Goal: Information Seeking & Learning: Learn about a topic

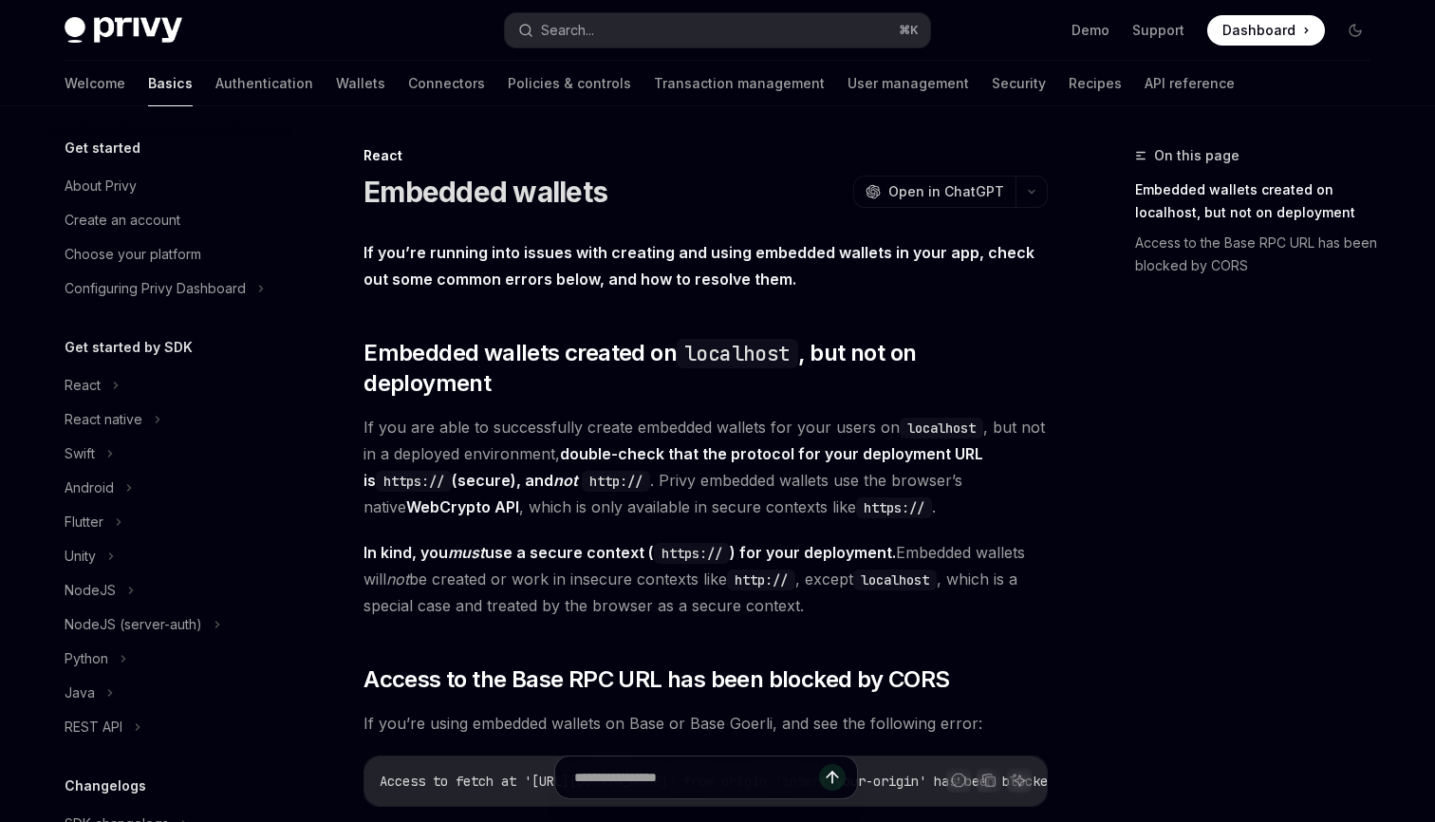
scroll to position [393, 0]
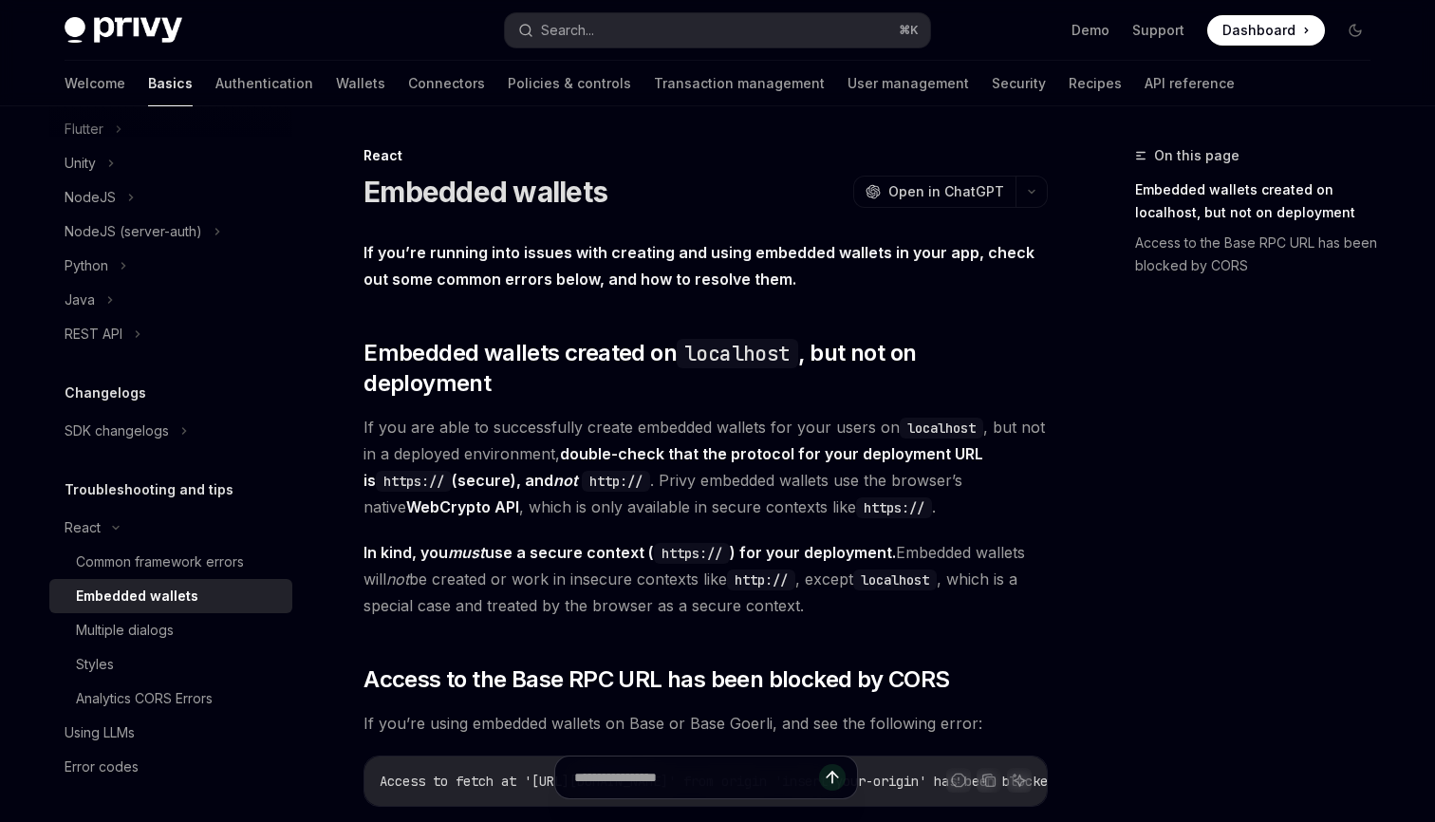
type textarea "*"
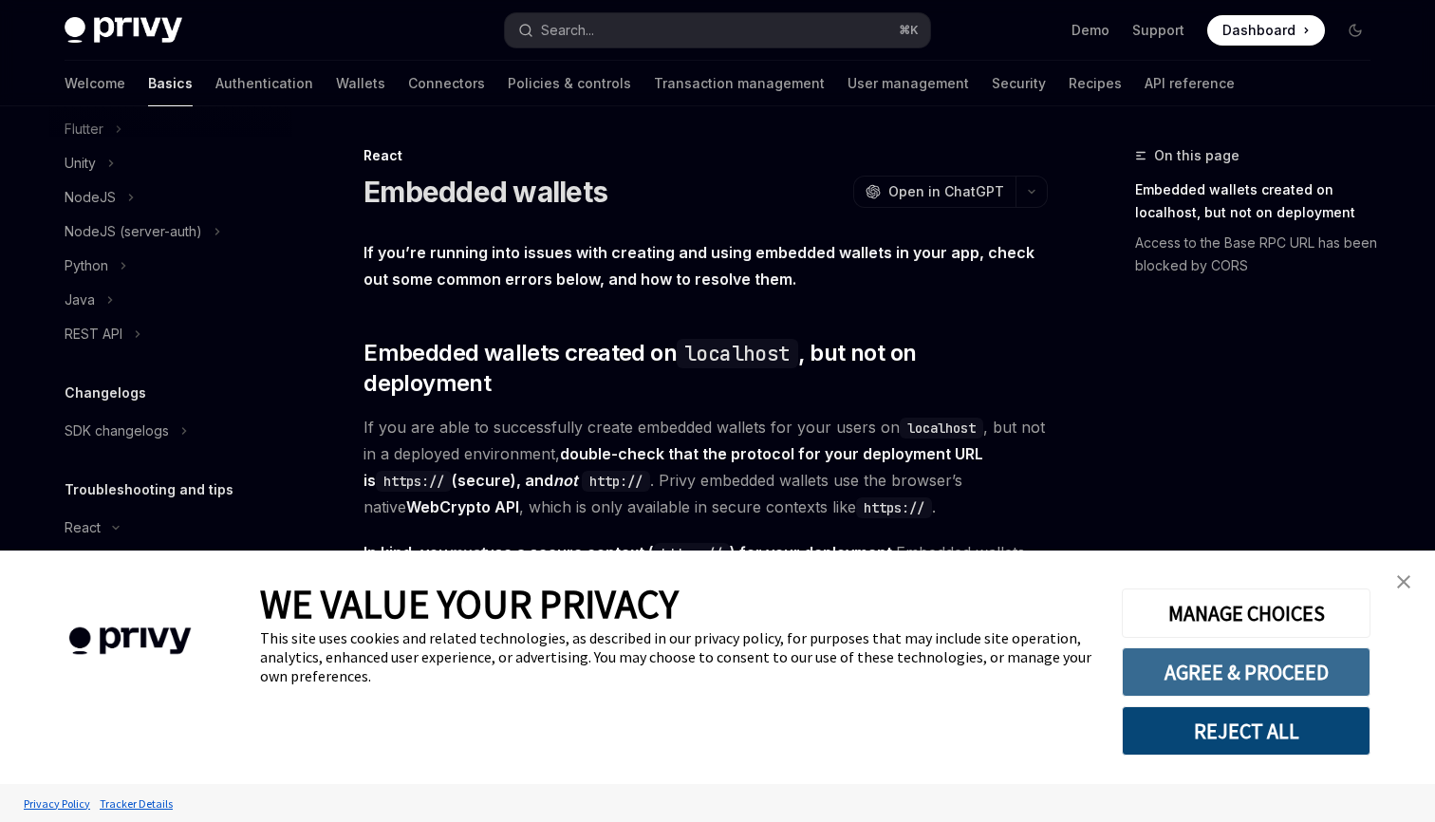
click at [1279, 682] on button "AGREE & PROCEED" at bounding box center [1246, 671] width 249 height 49
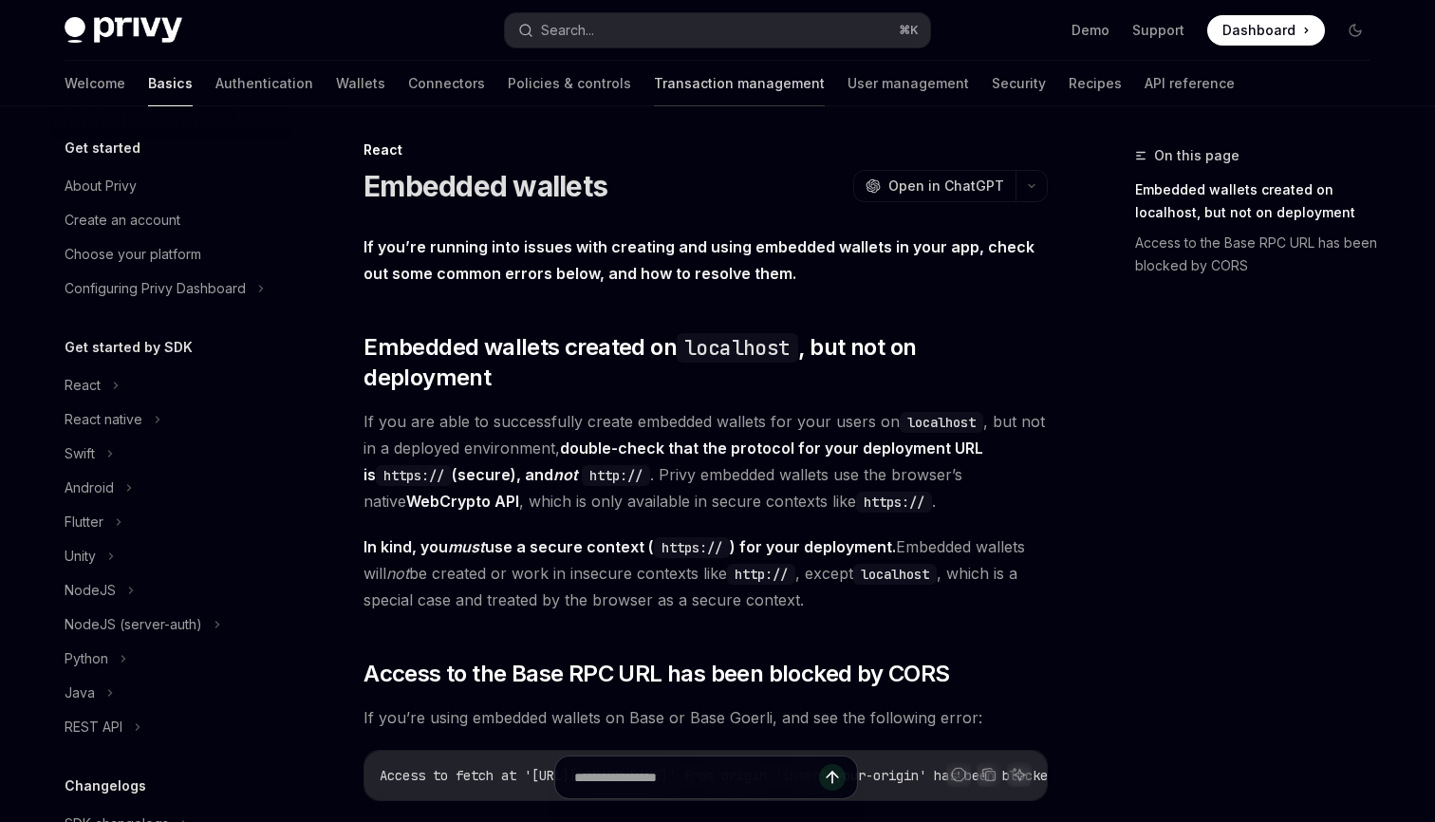
scroll to position [393, 0]
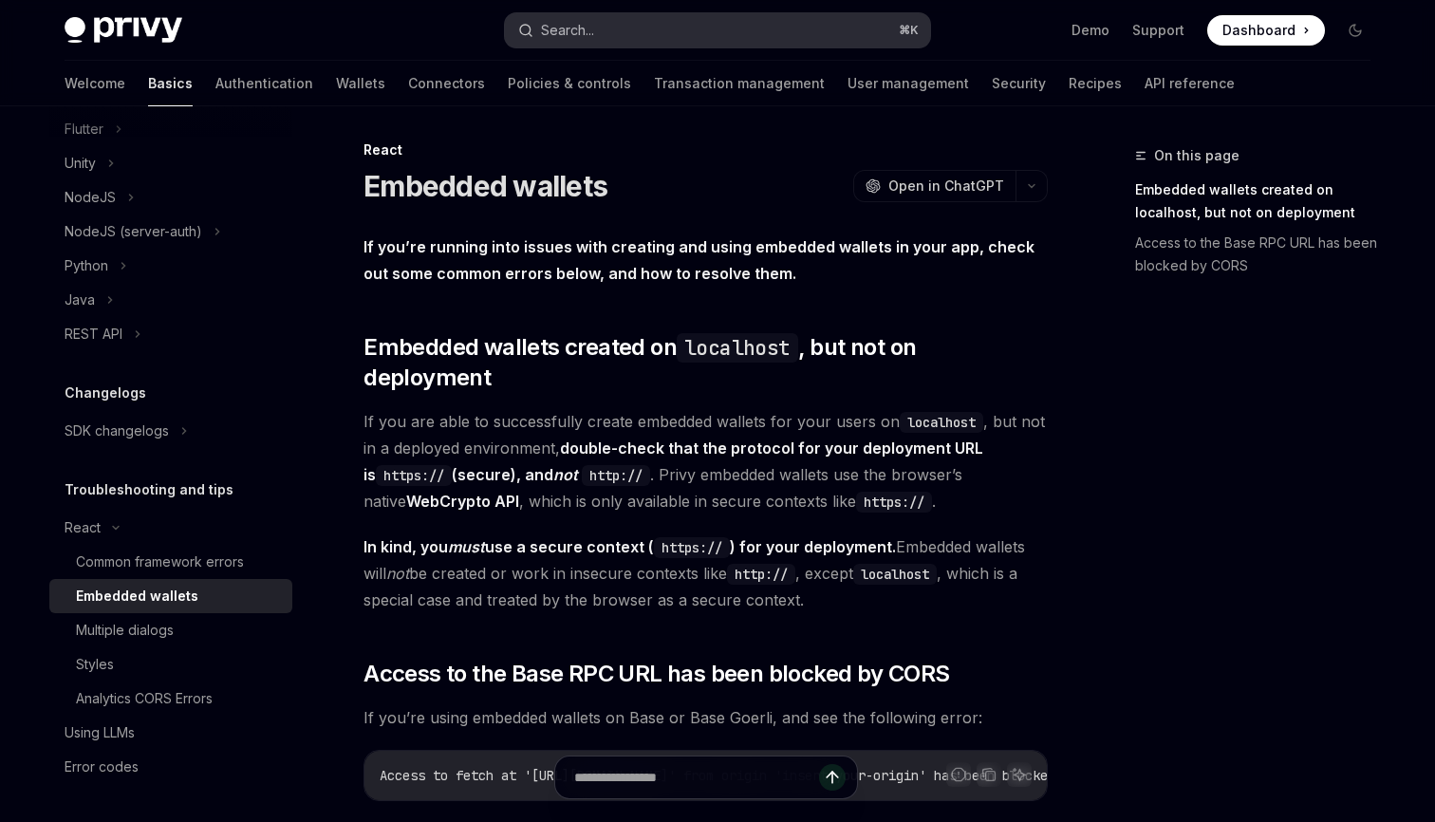
click at [653, 25] on button "Search... ⌘ K" at bounding box center [717, 30] width 425 height 34
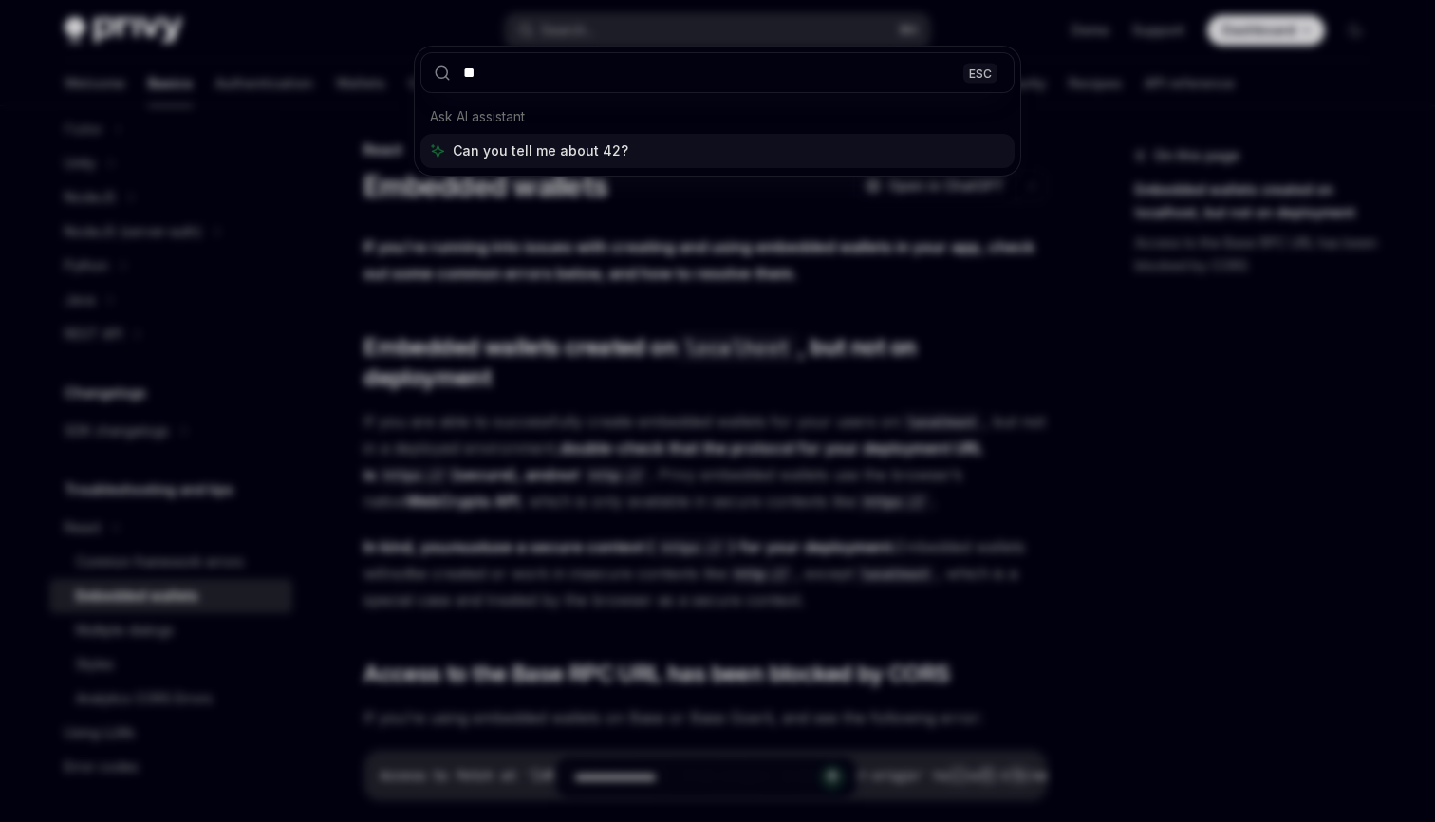
scroll to position [0, 0]
type input "***"
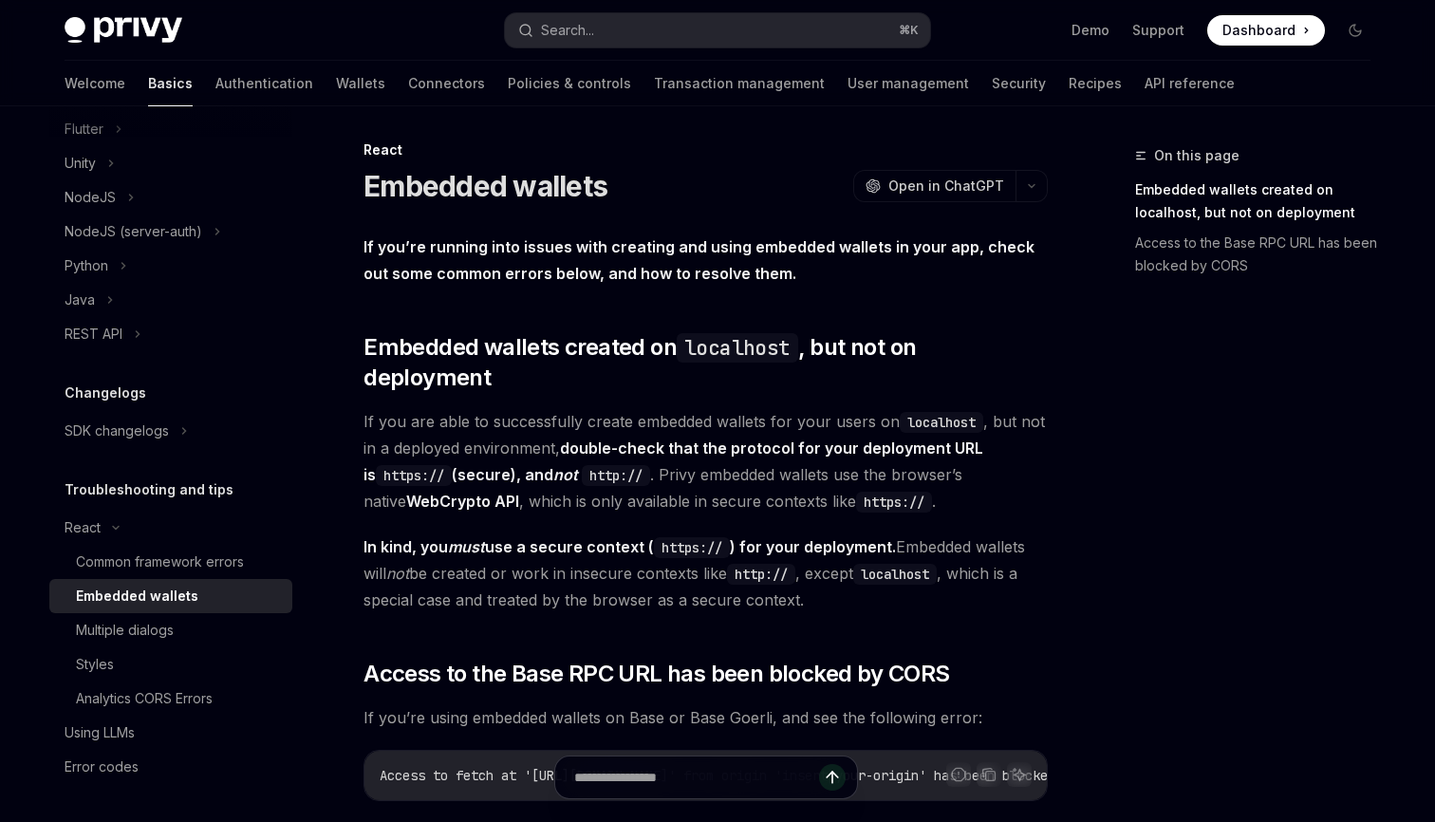
type textarea "*"
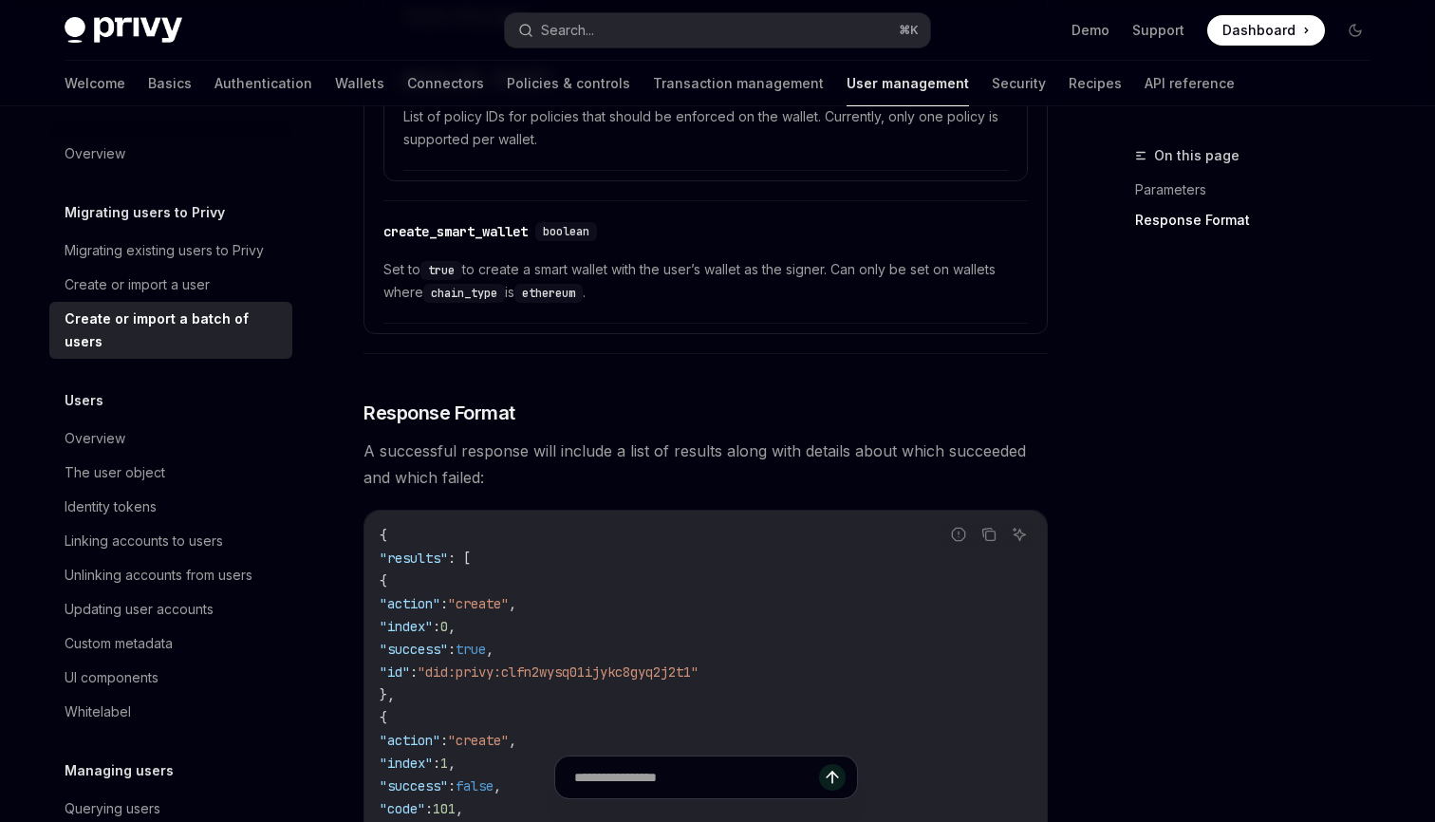
scroll to position [2106, 0]
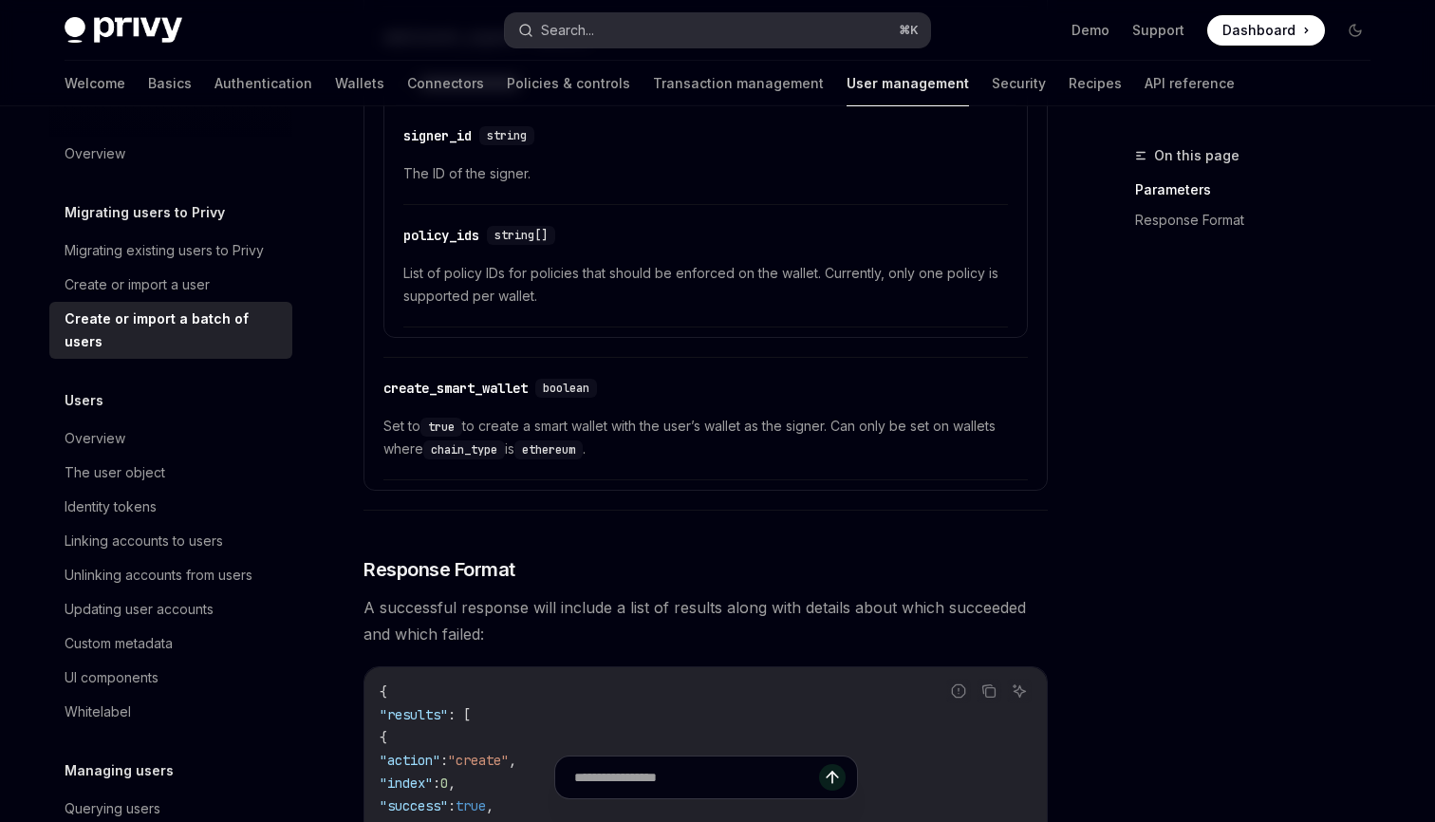
click at [681, 19] on button "Search... ⌘ K" at bounding box center [717, 30] width 425 height 34
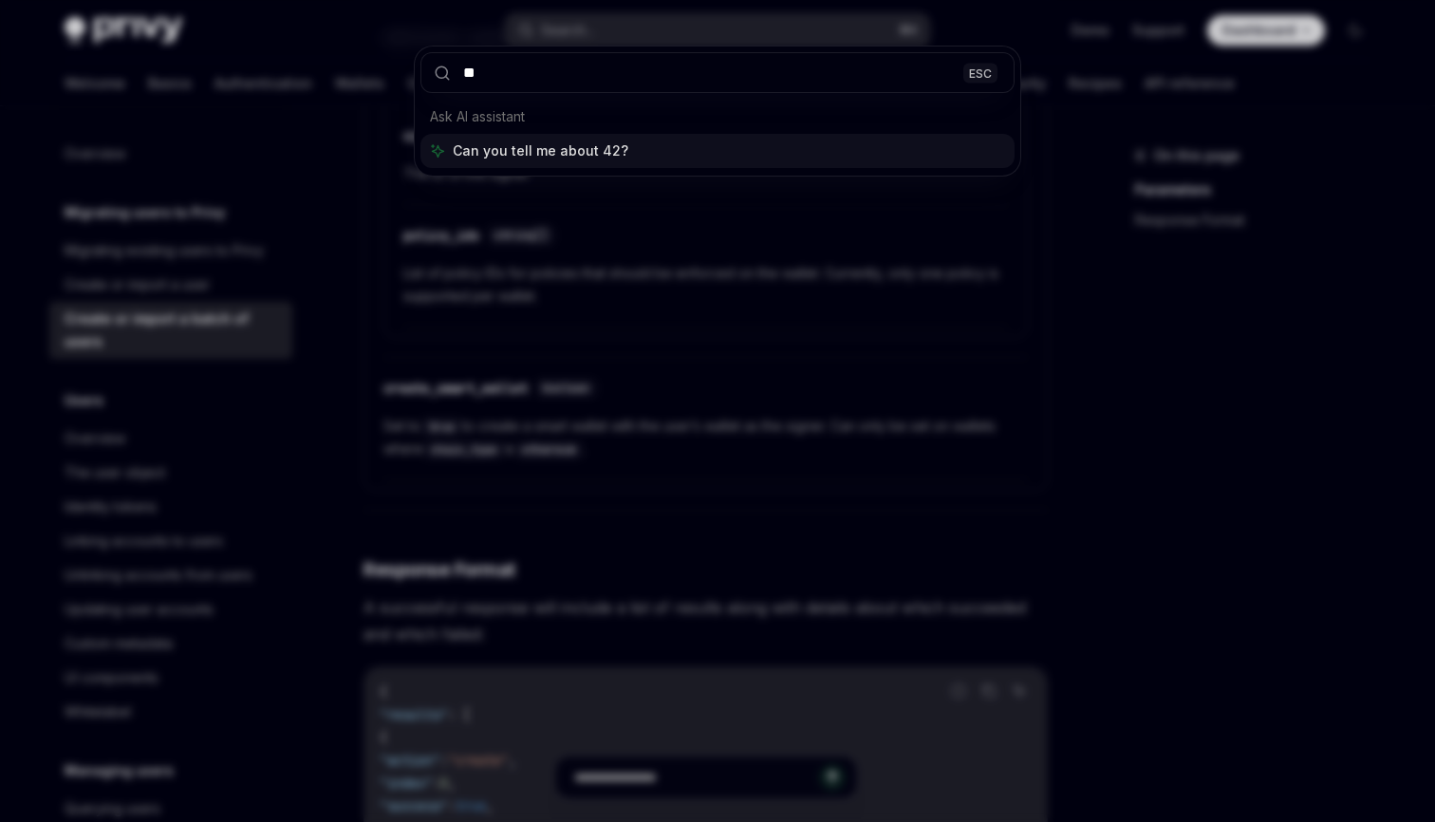
type input "***"
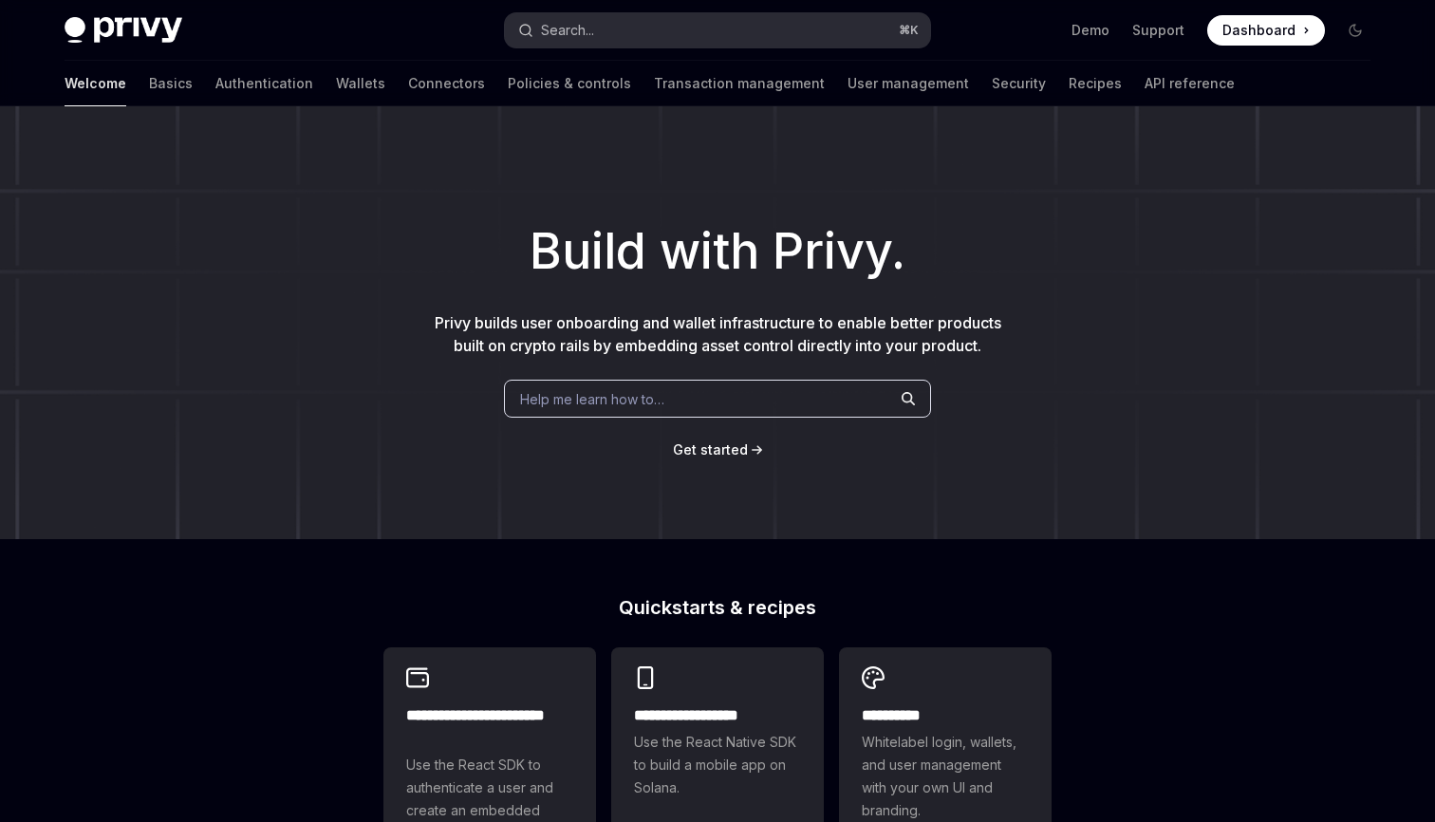
click at [674, 34] on button "Search... ⌘ K" at bounding box center [717, 30] width 425 height 34
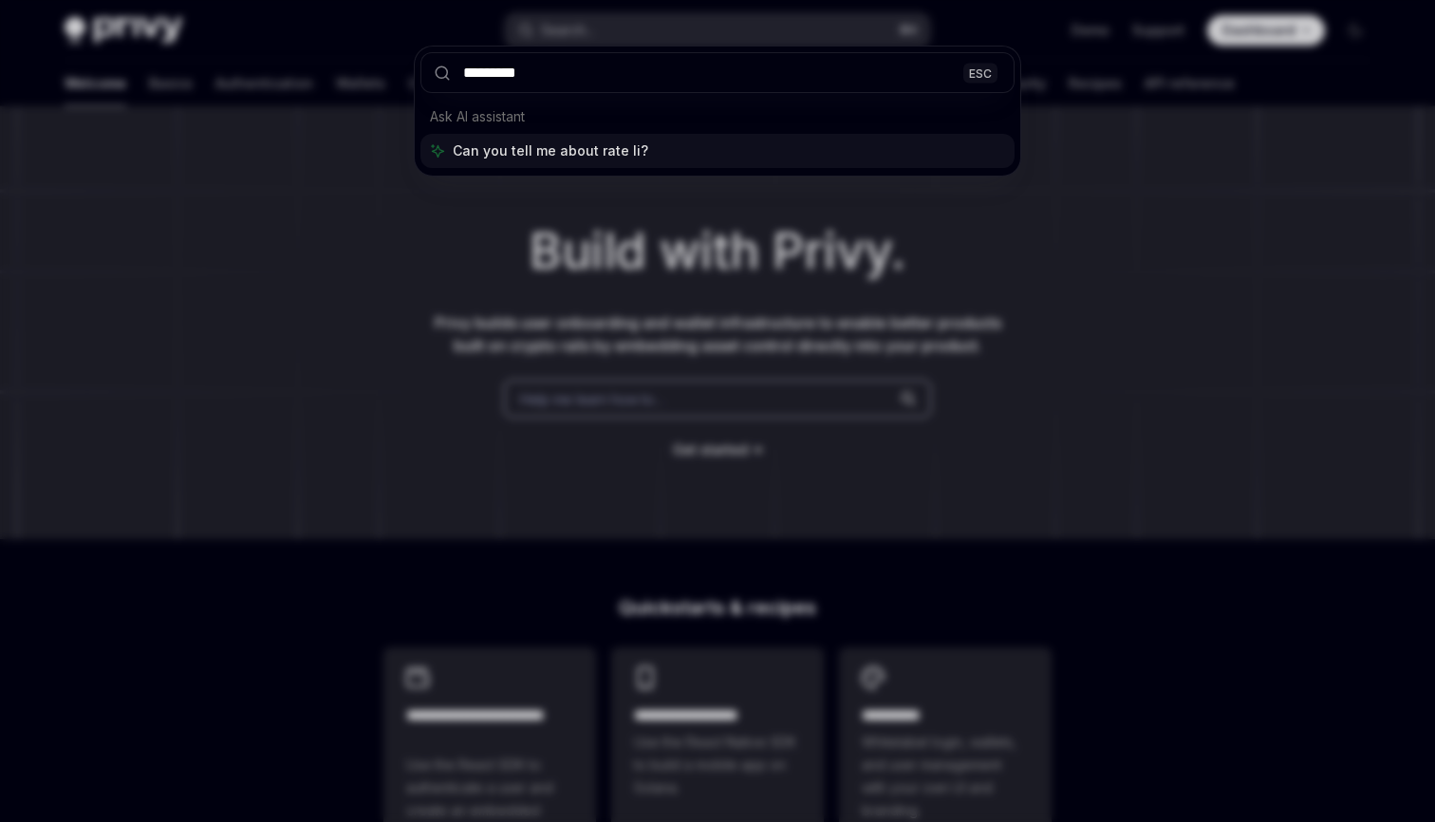
type input "**********"
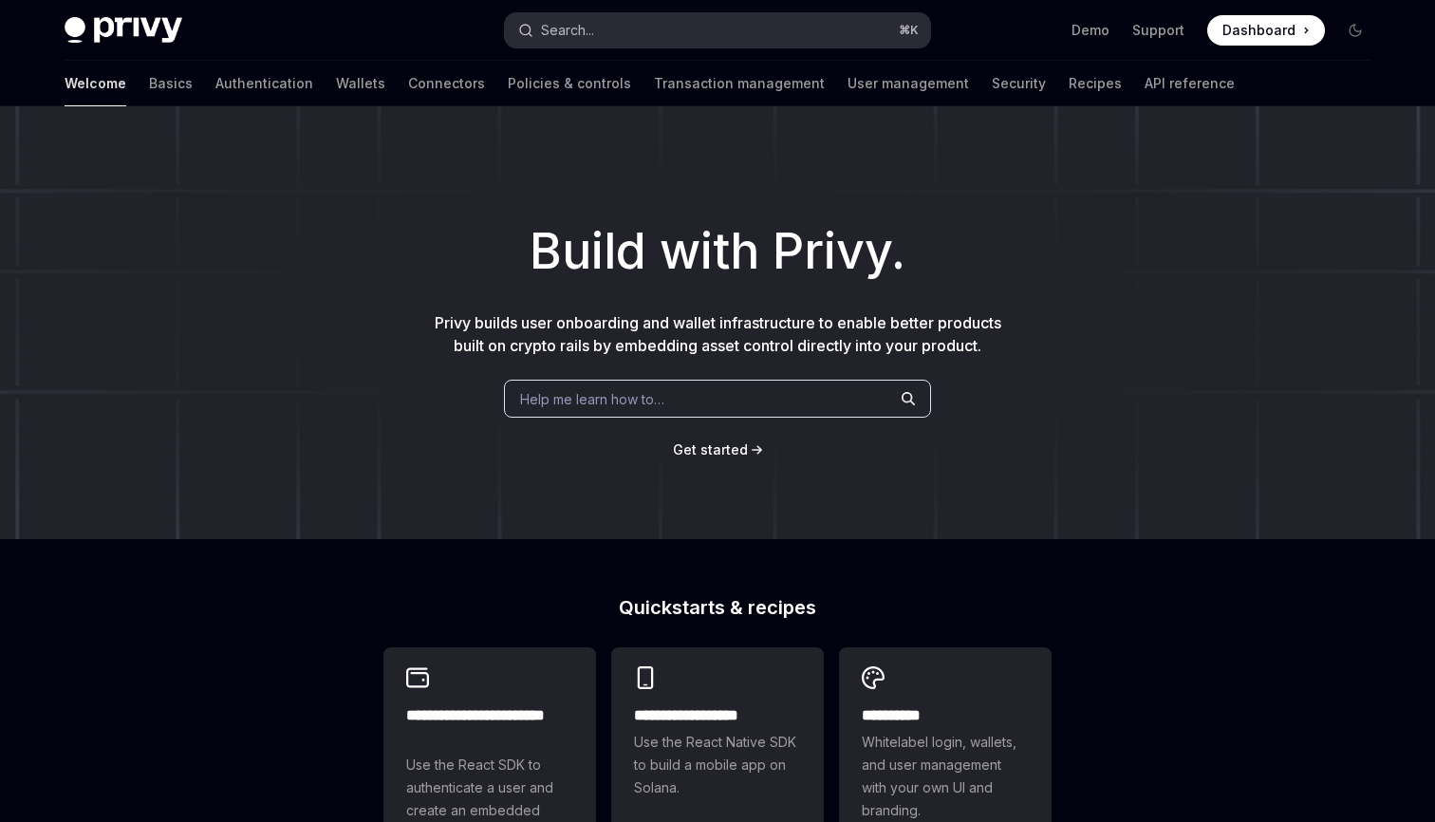
type textarea "*"
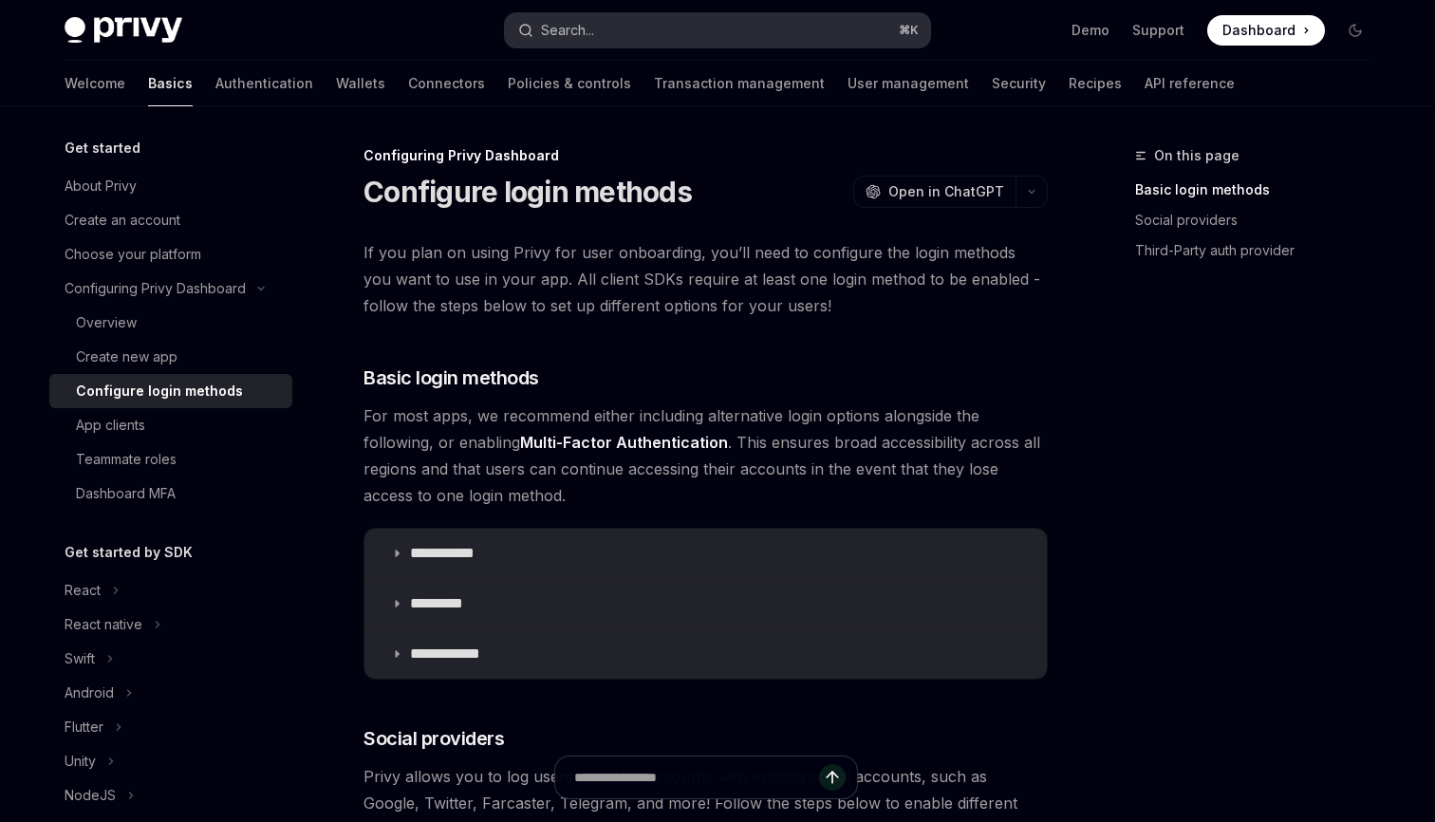
click at [647, 28] on button "Search... ⌘ K" at bounding box center [717, 30] width 425 height 34
click at [640, 30] on button "Search... ⌘ K" at bounding box center [717, 30] width 425 height 34
click at [668, 50] on div "Privy Docs home page Search... ⌘ K Demo Support Dashboard Dashboard Search..." at bounding box center [718, 30] width 1306 height 61
click at [668, 25] on button "Search... ⌘ K" at bounding box center [717, 30] width 425 height 34
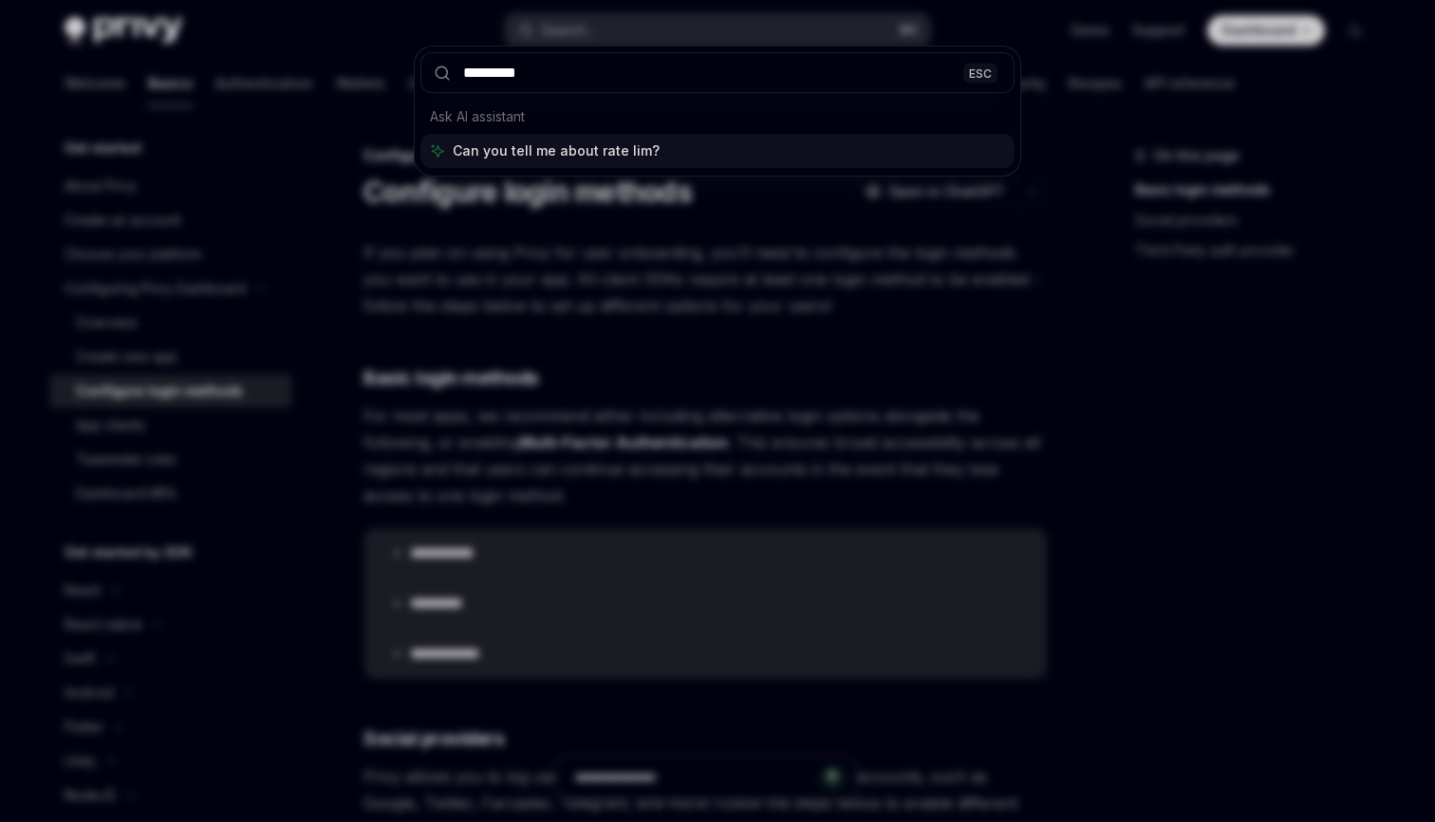
type input "**********"
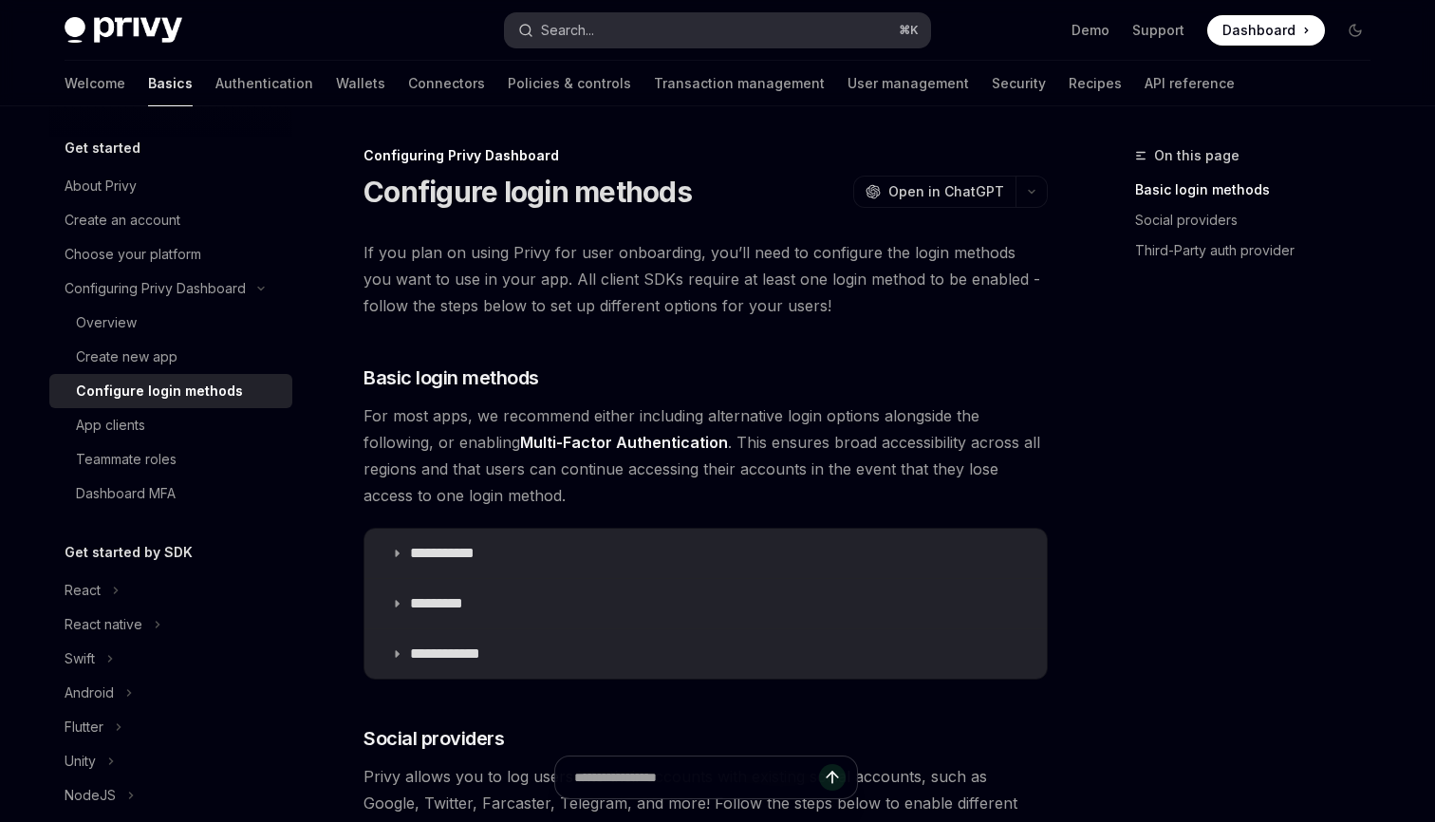
click at [734, 19] on button "Search... ⌘ K" at bounding box center [717, 30] width 425 height 34
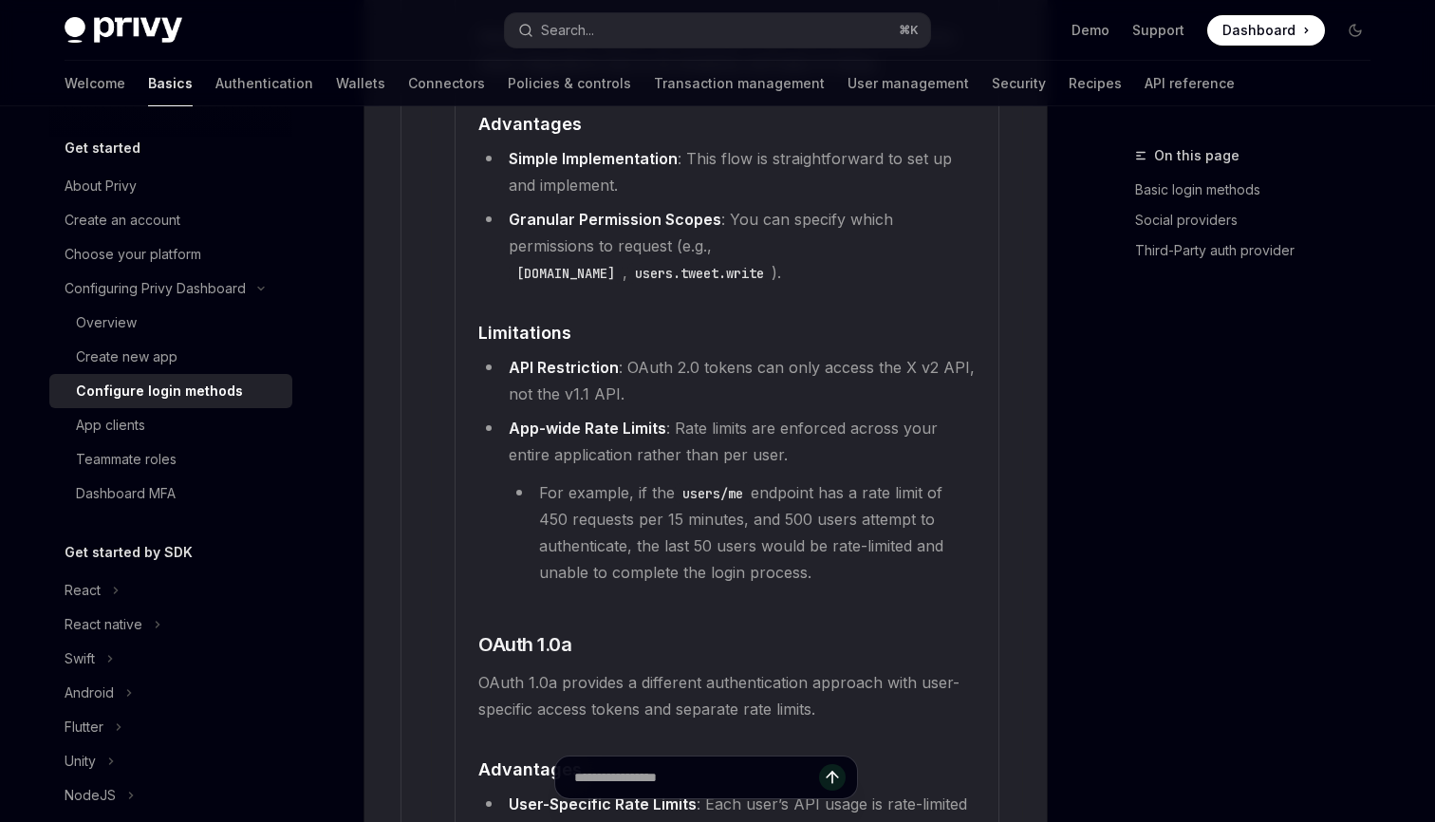
scroll to position [4028, 0]
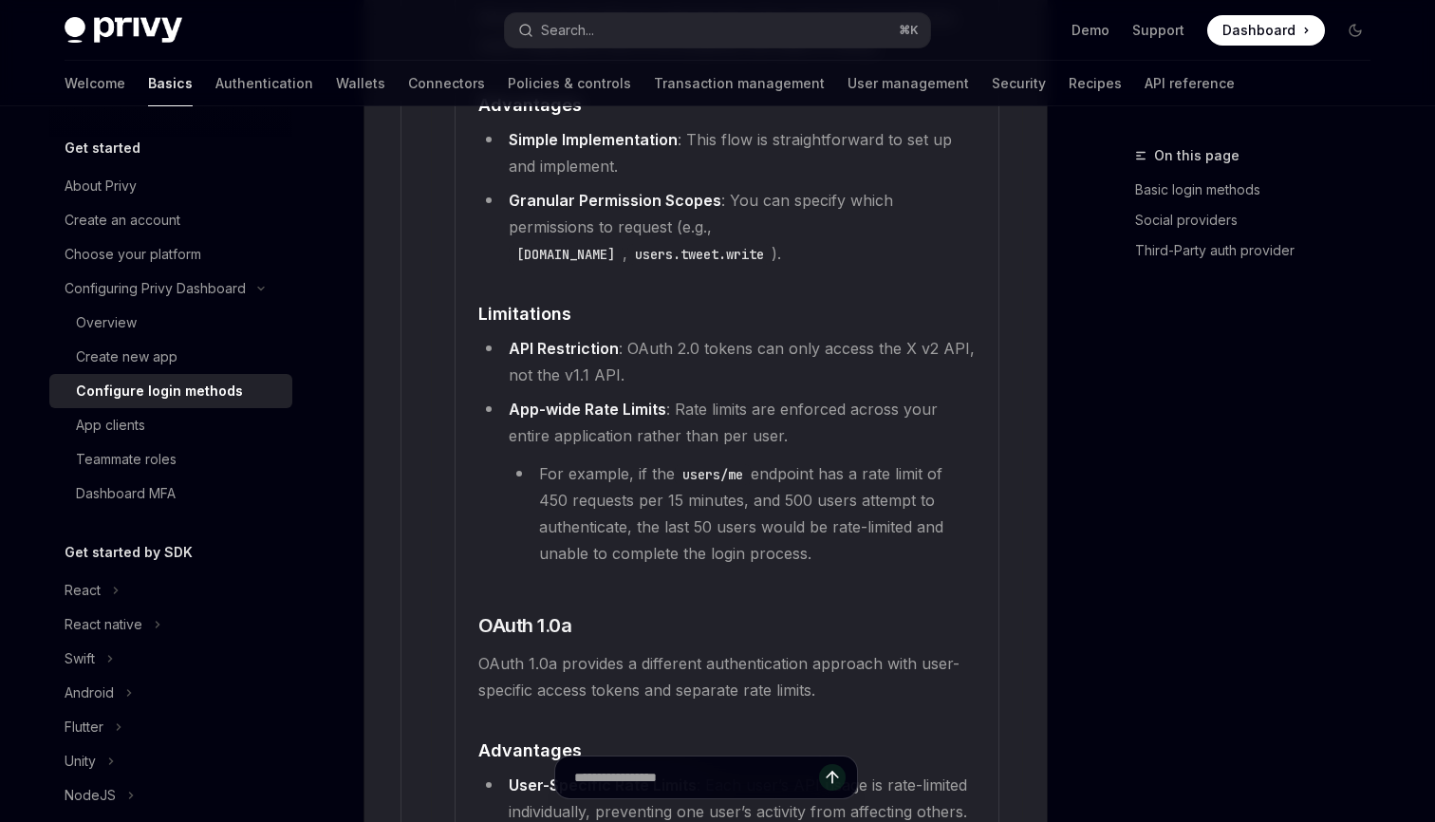
click at [683, 490] on li "For example, if the users/me endpoint has a rate limit of 450 requests per 15 m…" at bounding box center [742, 513] width 467 height 106
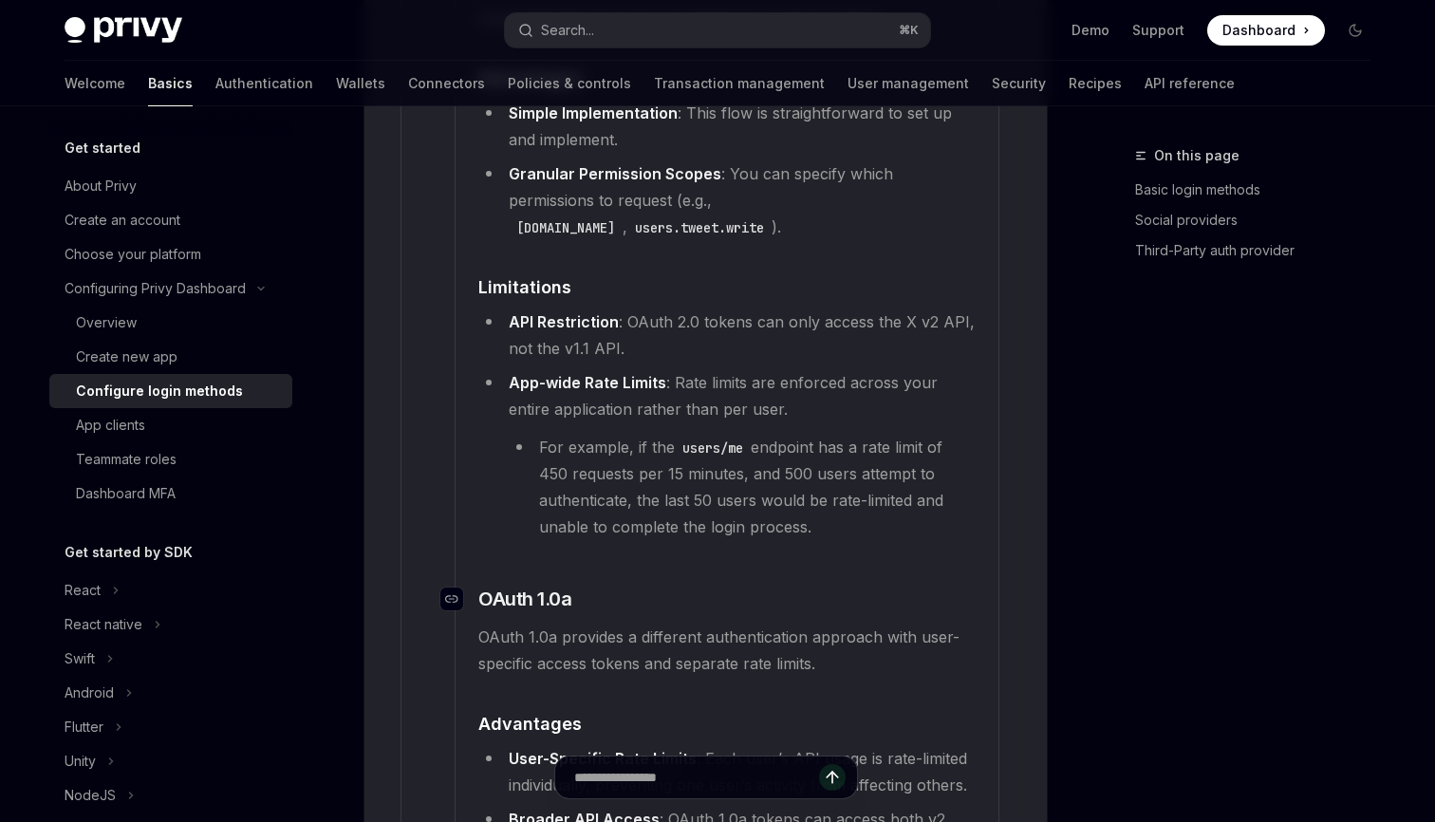
scroll to position [4055, 0]
click at [799, 484] on li "For example, if the users/me endpoint has a rate limit of 450 requests per 15 m…" at bounding box center [742, 486] width 467 height 106
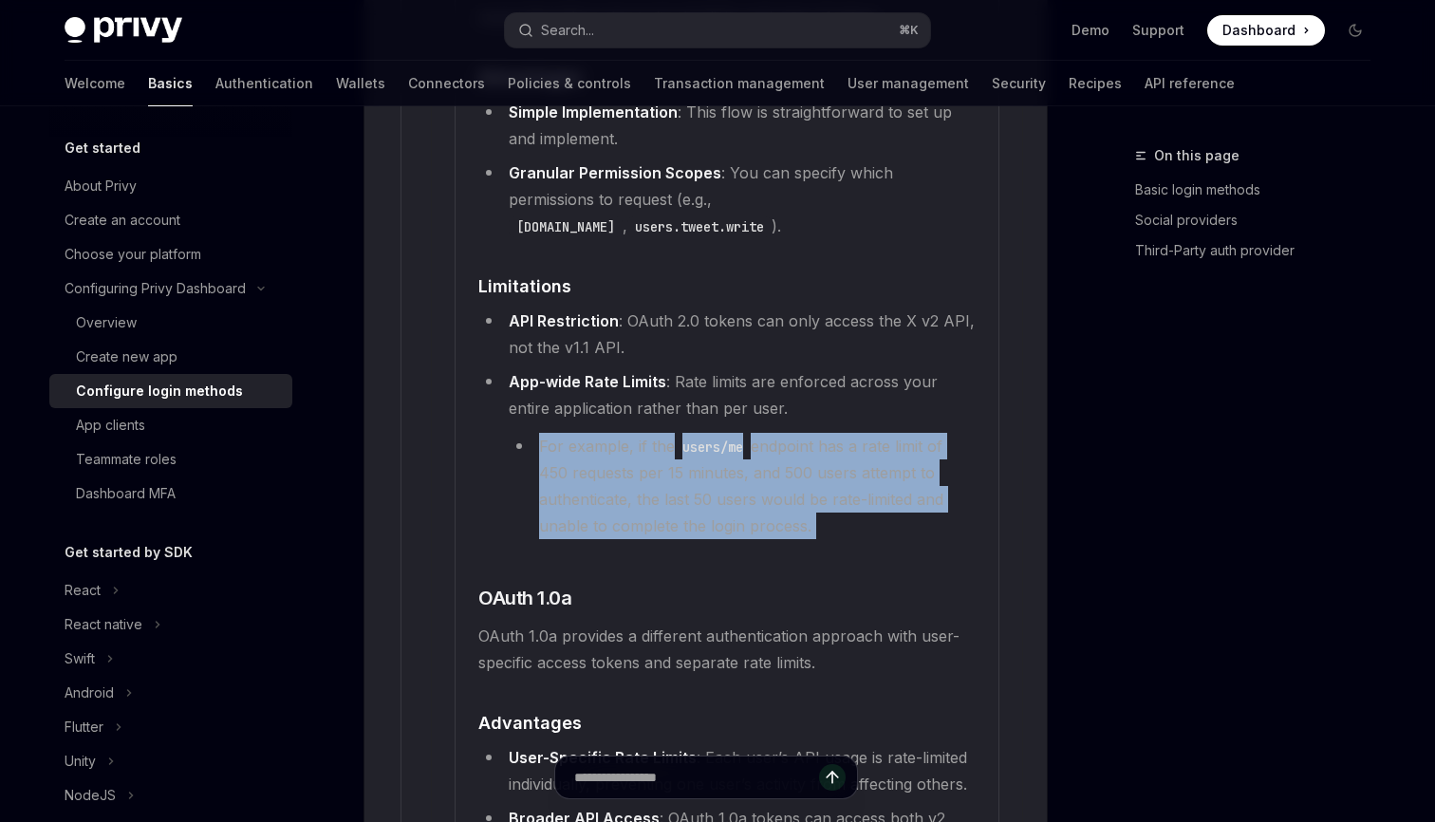
click at [799, 484] on li "For example, if the users/me endpoint has a rate limit of 450 requests per 15 m…" at bounding box center [742, 486] width 467 height 106
click at [747, 484] on li "For example, if the users/me endpoint has a rate limit of 450 requests per 15 m…" at bounding box center [742, 486] width 467 height 106
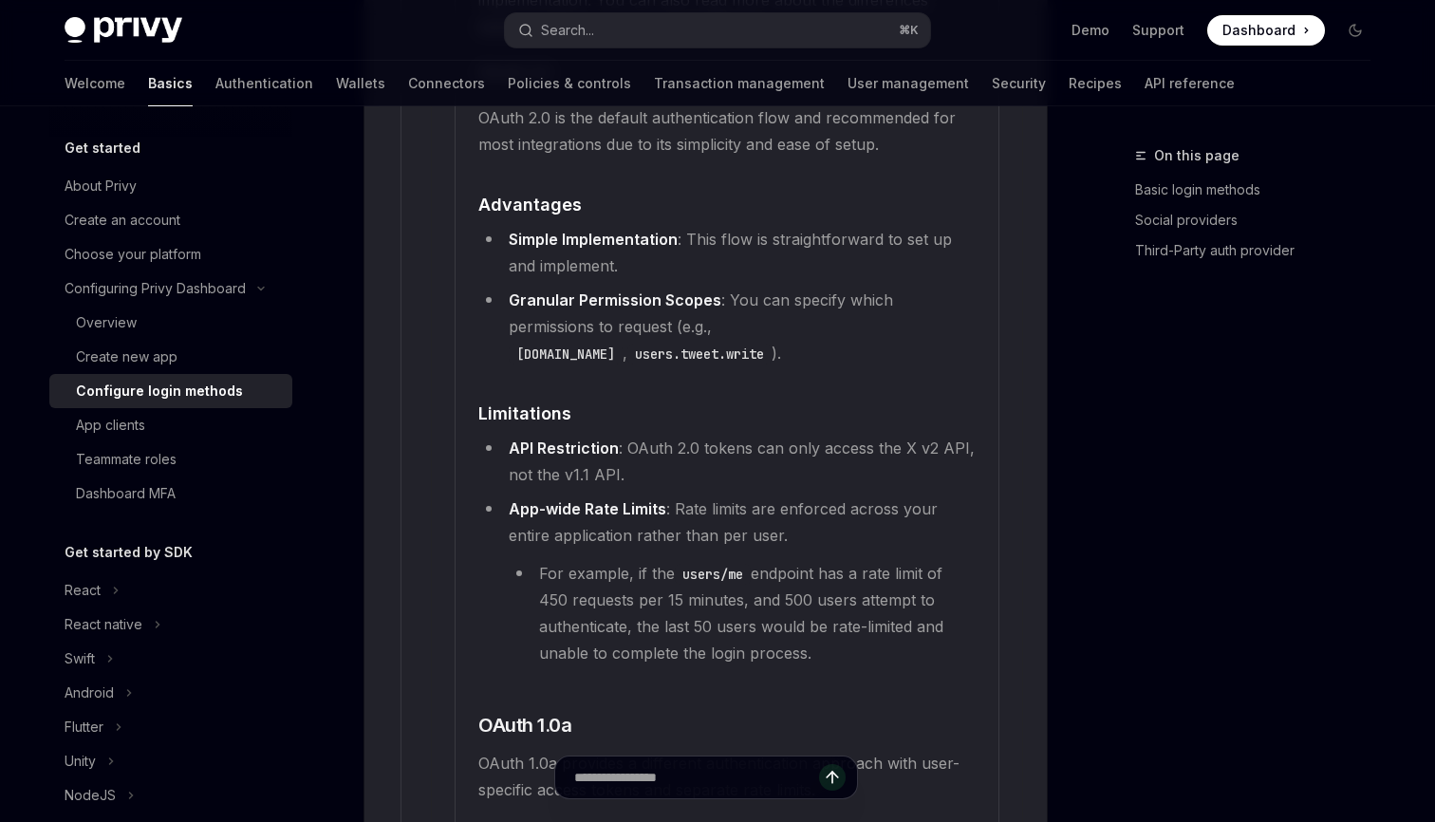
scroll to position [3960, 0]
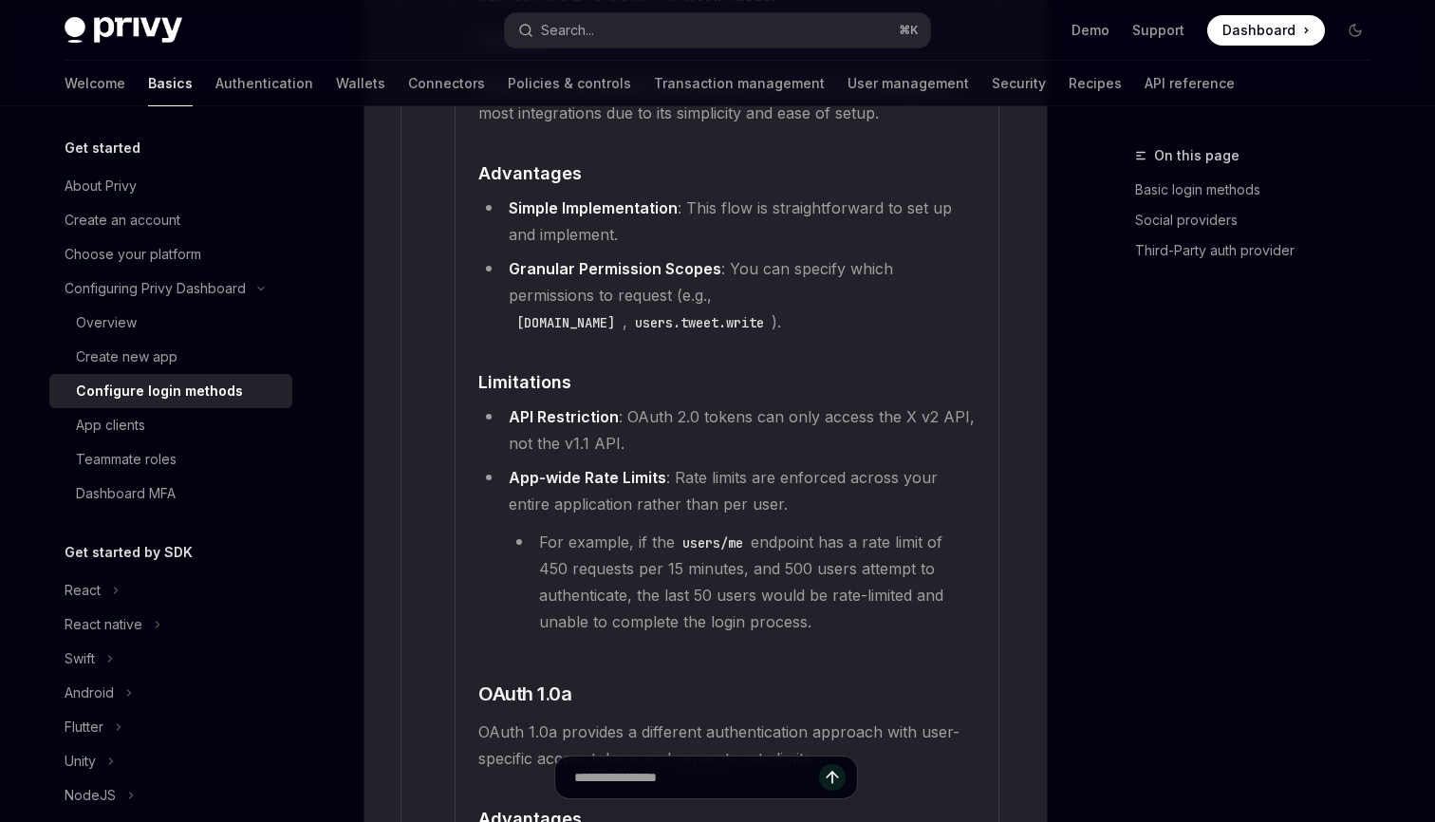
click at [714, 570] on li "For example, if the users/me endpoint has a rate limit of 450 requests per 15 m…" at bounding box center [742, 582] width 467 height 106
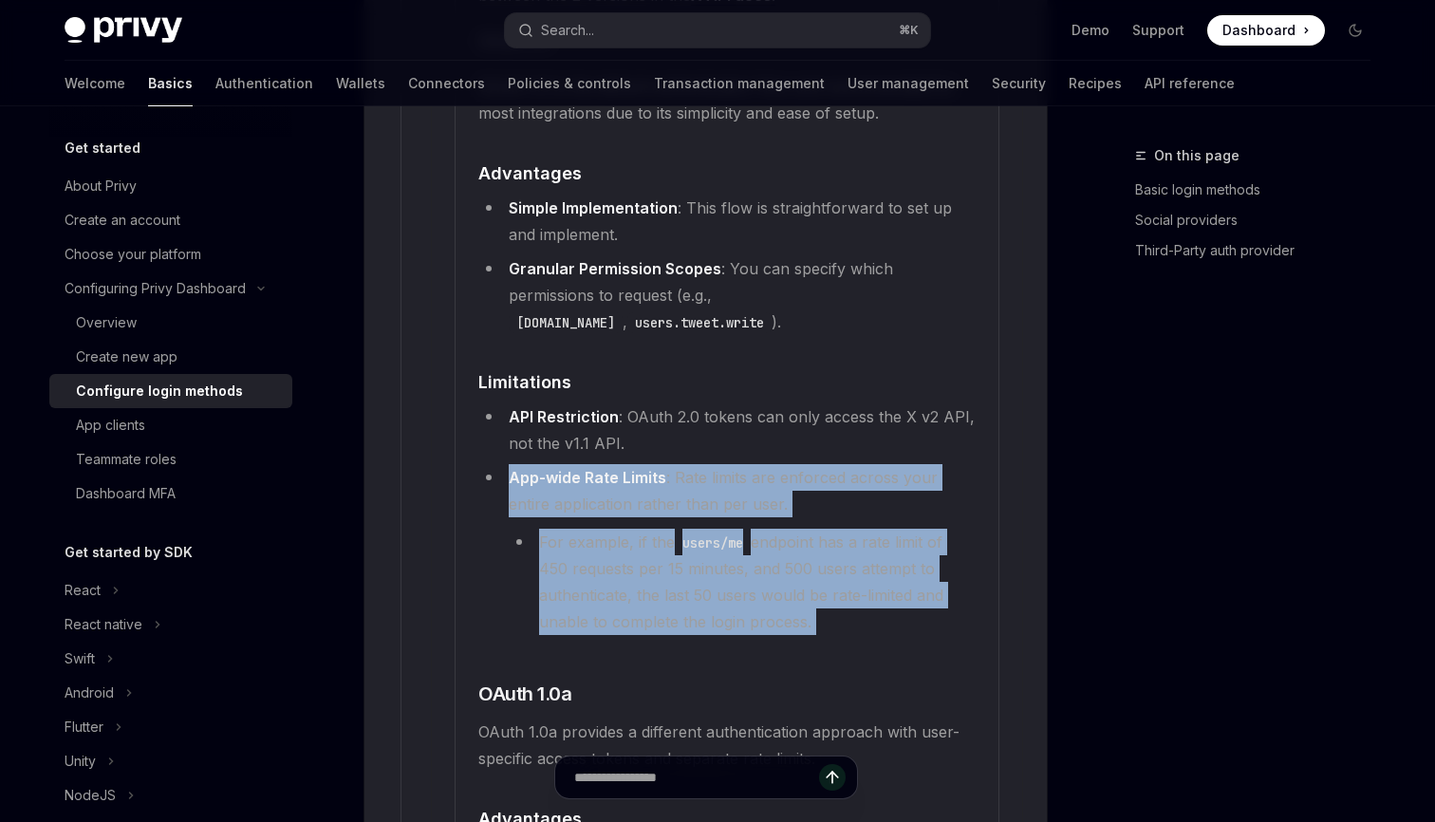
drag, startPoint x: 506, startPoint y: 445, endPoint x: 851, endPoint y: 615, distance: 384.9
click at [851, 615] on children "​ Setting up Twitter OAuth 1.0a To configure OAuth 1.0a for X integration with …" at bounding box center [726, 394] width 497 height 1848
click at [851, 613] on children "​ Setting up Twitter OAuth 1.0a To configure OAuth 1.0a for X integration with …" at bounding box center [726, 394] width 497 height 1848
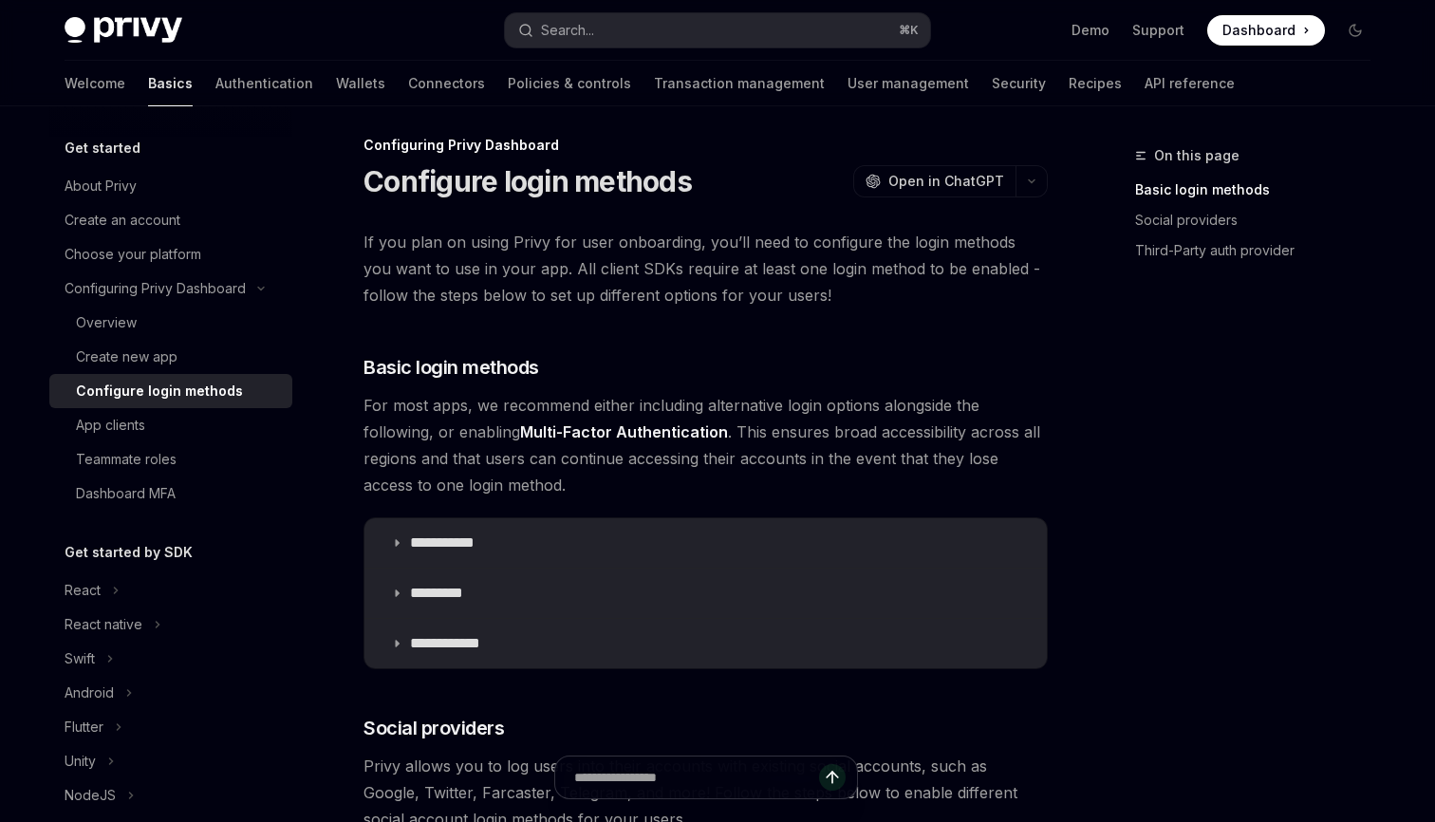
scroll to position [0, 0]
